Goal: Information Seeking & Learning: Learn about a topic

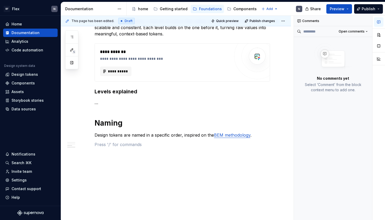
scroll to position [231, 0]
click at [125, 143] on p at bounding box center [182, 144] width 175 height 6
click at [99, 136] on p "Design tokens are named in a specific order, inspired on the BEM methodology ." at bounding box center [182, 135] width 175 height 6
click at [144, 139] on div "**********" at bounding box center [182, 12] width 175 height 270
click at [224, 132] on p "Design tokens are named in a specific order, inspired on the BEM methodology ." at bounding box center [182, 135] width 175 height 6
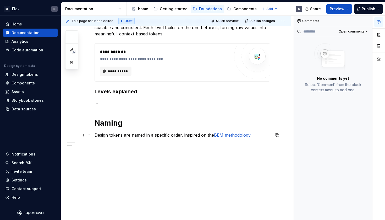
click at [224, 135] on link "BEM methodology" at bounding box center [232, 134] width 36 height 5
click at [344, 126] on button "button" at bounding box center [343, 125] width 7 height 7
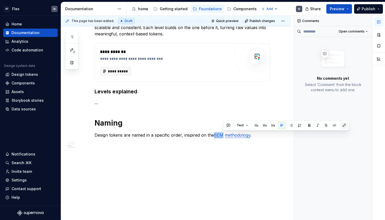
click at [343, 127] on button "button" at bounding box center [343, 125] width 7 height 7
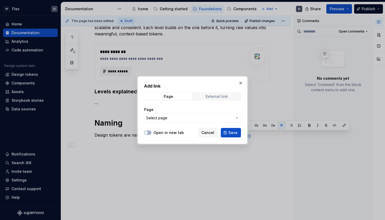
click at [218, 97] on div "External link" at bounding box center [217, 96] width 22 height 4
click at [210, 127] on div "Open in new tab Cancel Save" at bounding box center [192, 132] width 97 height 12
click at [210, 132] on span "Cancel" at bounding box center [207, 132] width 13 height 5
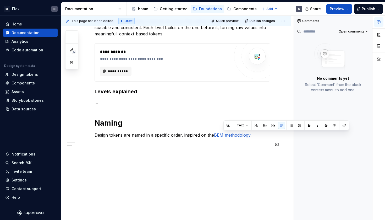
click at [230, 136] on link "methodology" at bounding box center [238, 134] width 26 height 5
click at [158, 138] on div "**********" at bounding box center [182, 12] width 175 height 270
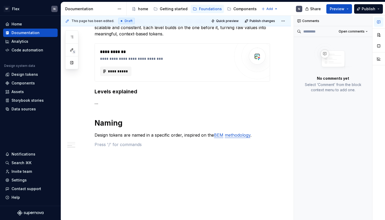
type textarea "*"
